Goal: Task Accomplishment & Management: Use online tool/utility

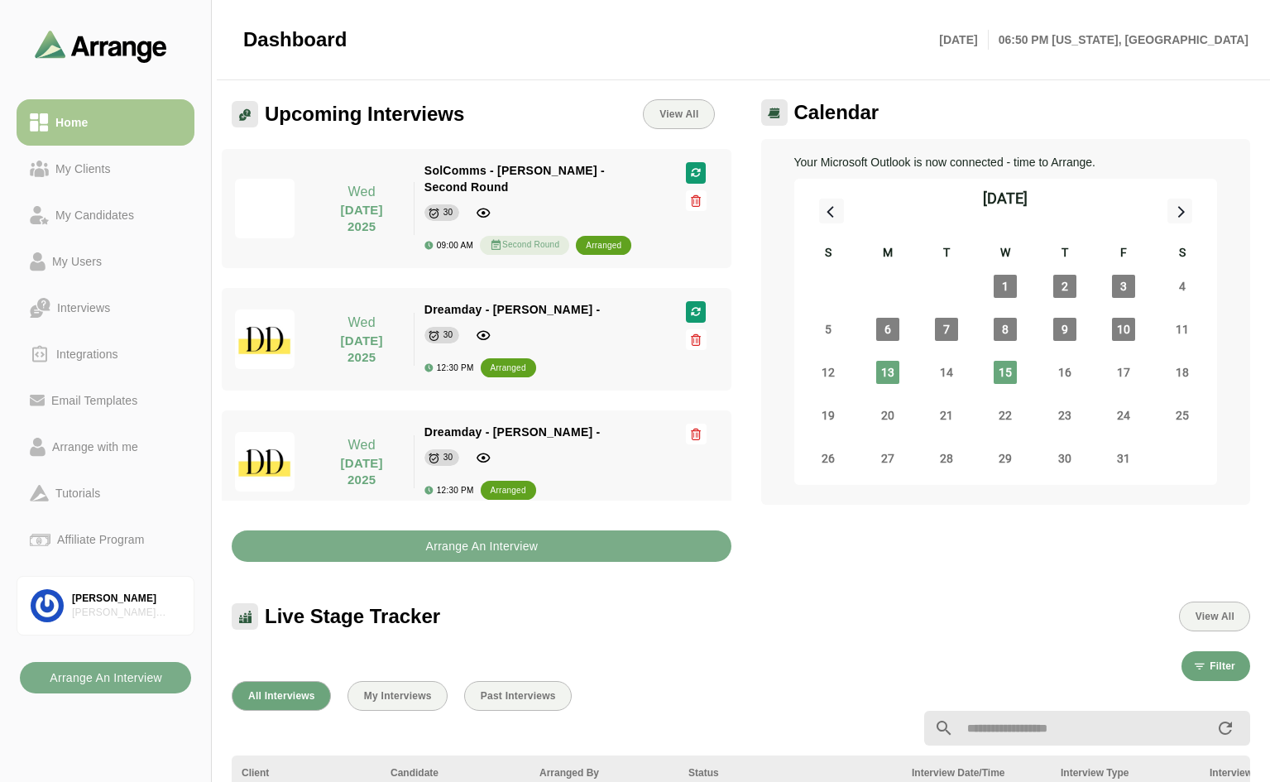
scroll to position [331, 0]
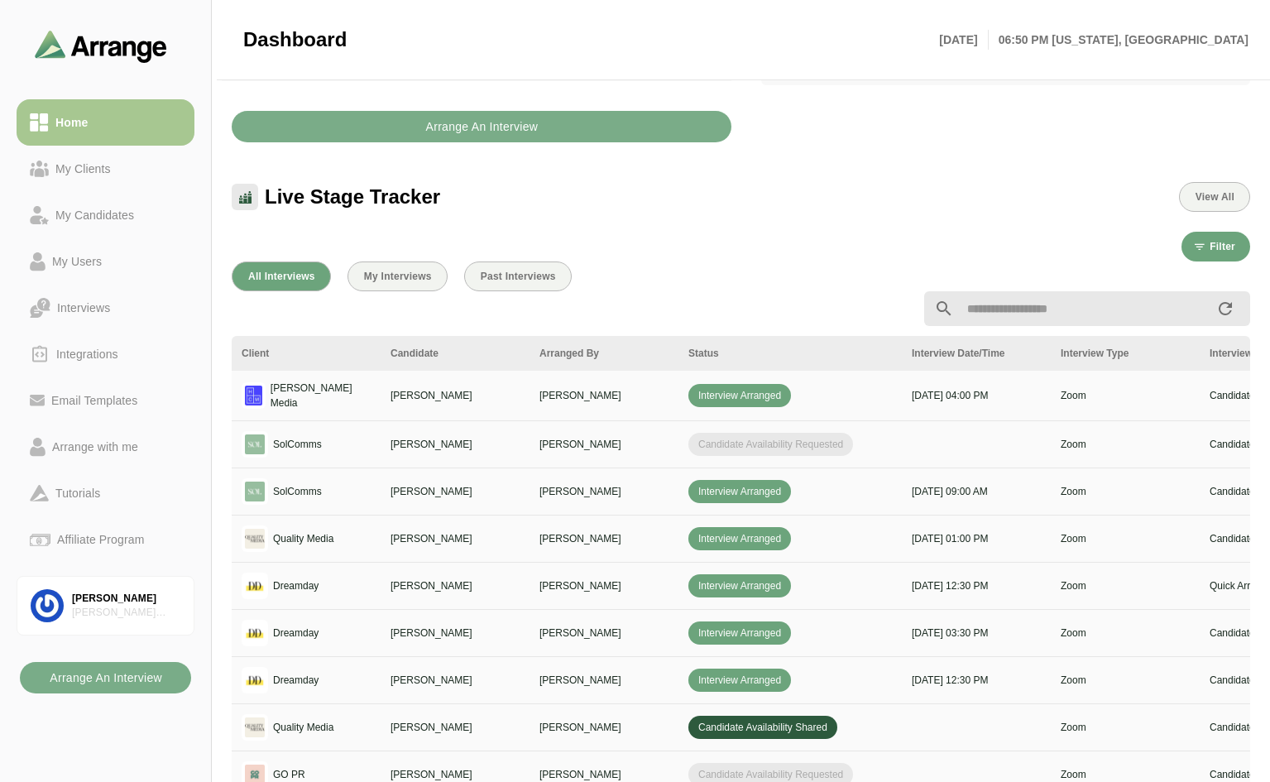
scroll to position [111, 0]
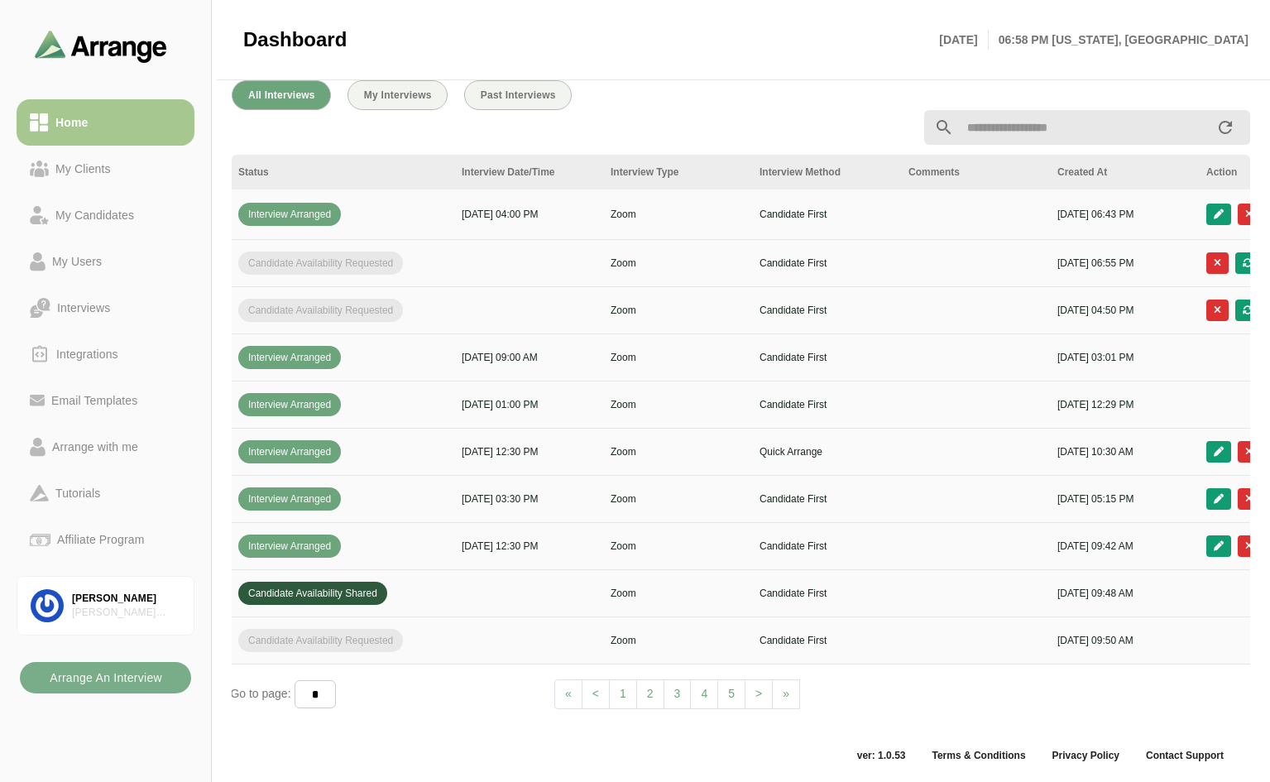
scroll to position [0, 599]
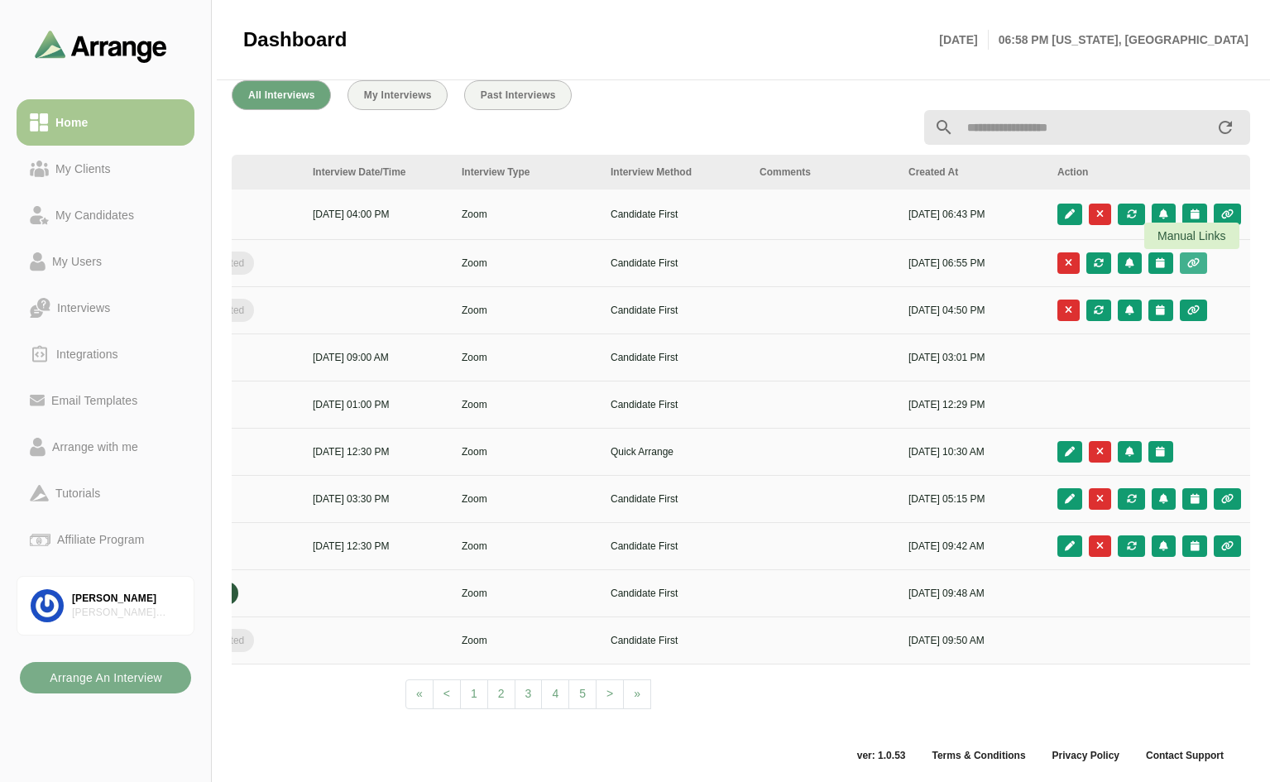
click at [1196, 258] on icon "button" at bounding box center [1194, 263] width 14 height 10
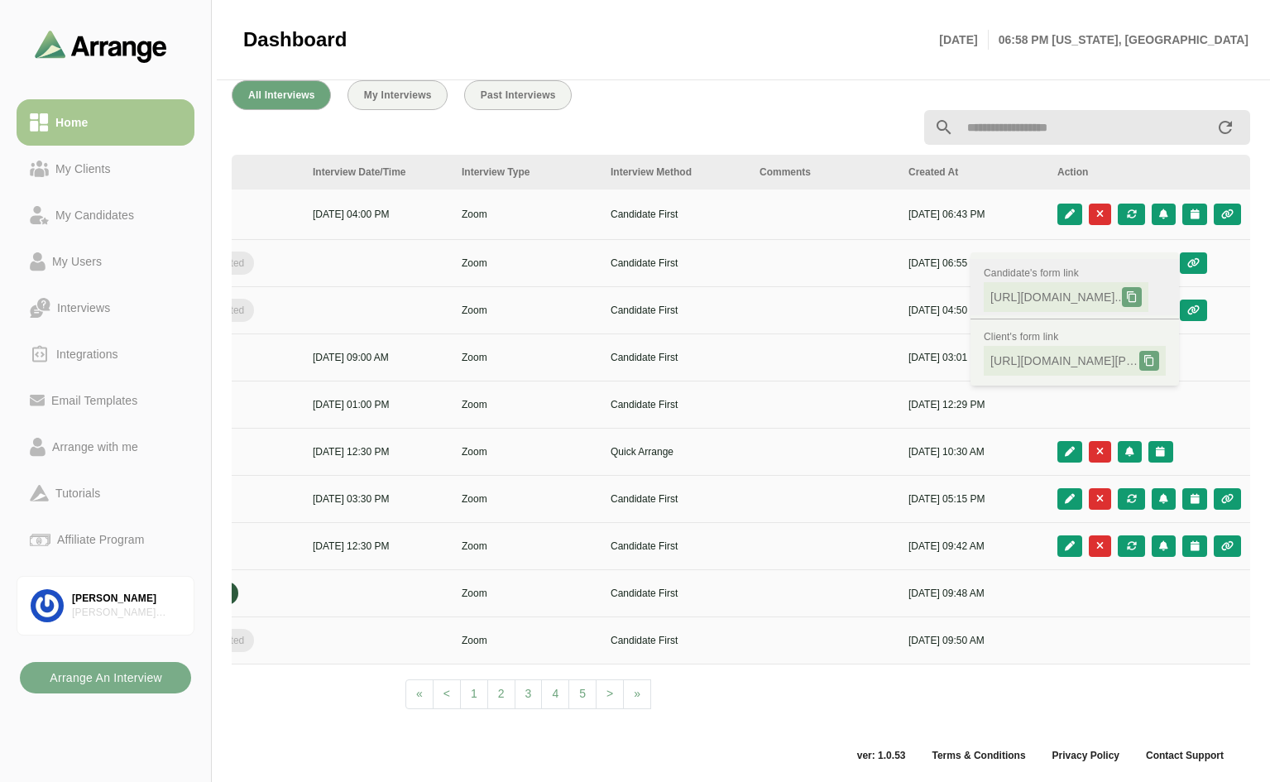
click at [1138, 291] on icon at bounding box center [1132, 297] width 12 height 12
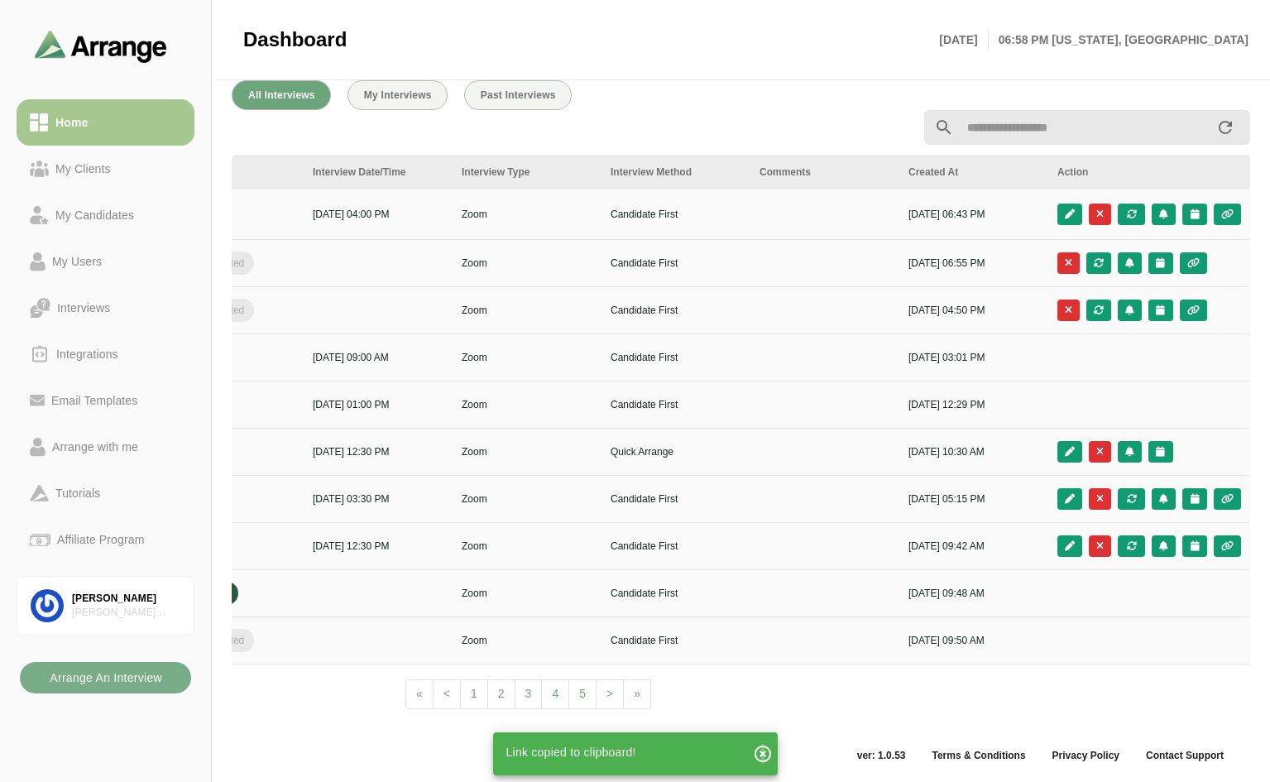
click at [765, 750] on icon "button" at bounding box center [763, 754] width 20 height 20
